Goal: Task Accomplishment & Management: Use online tool/utility

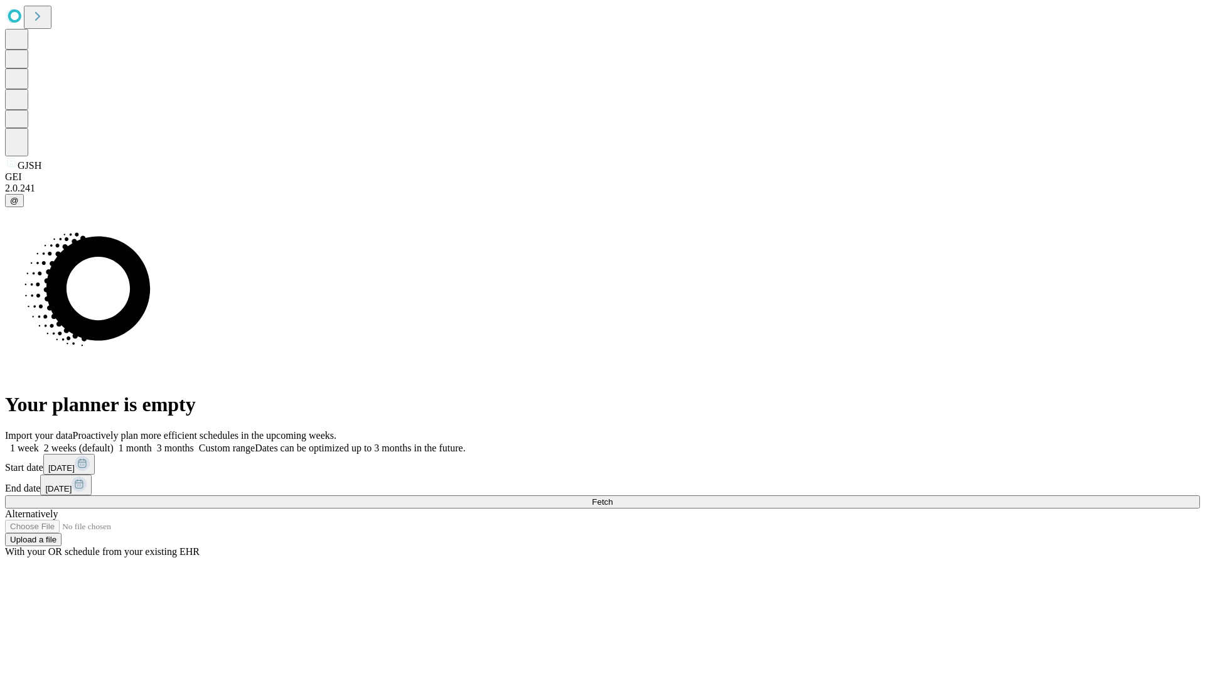
click at [613, 497] on span "Fetch" at bounding box center [602, 501] width 21 height 9
